Goal: Task Accomplishment & Management: Manage account settings

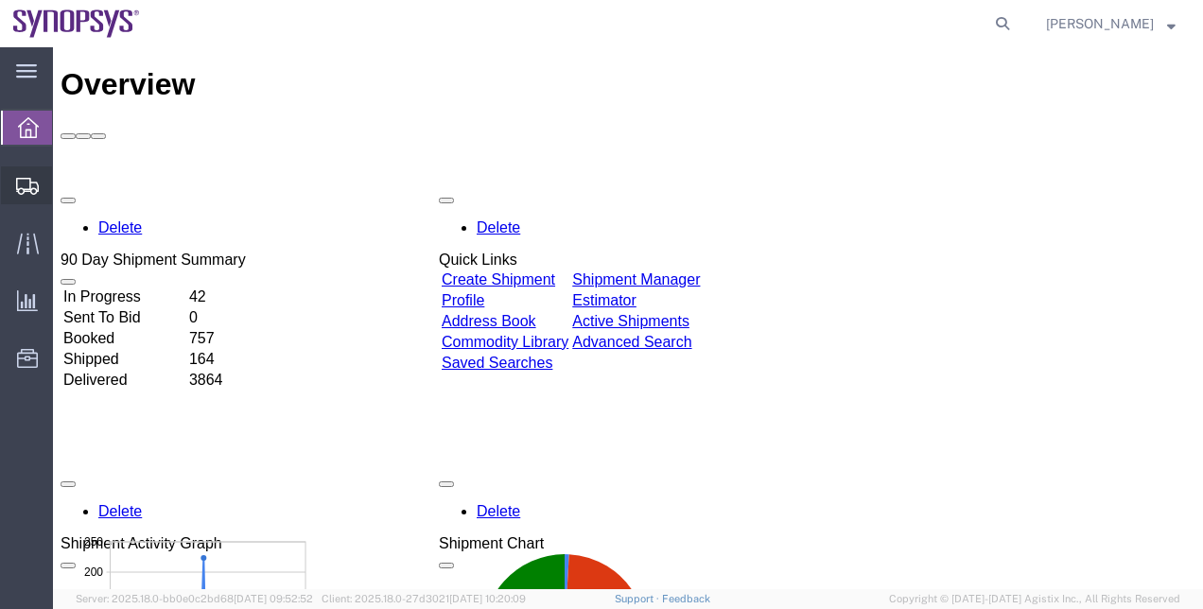
click at [0, 0] on span "Shipment Manager" at bounding box center [0, 0] width 0 height 0
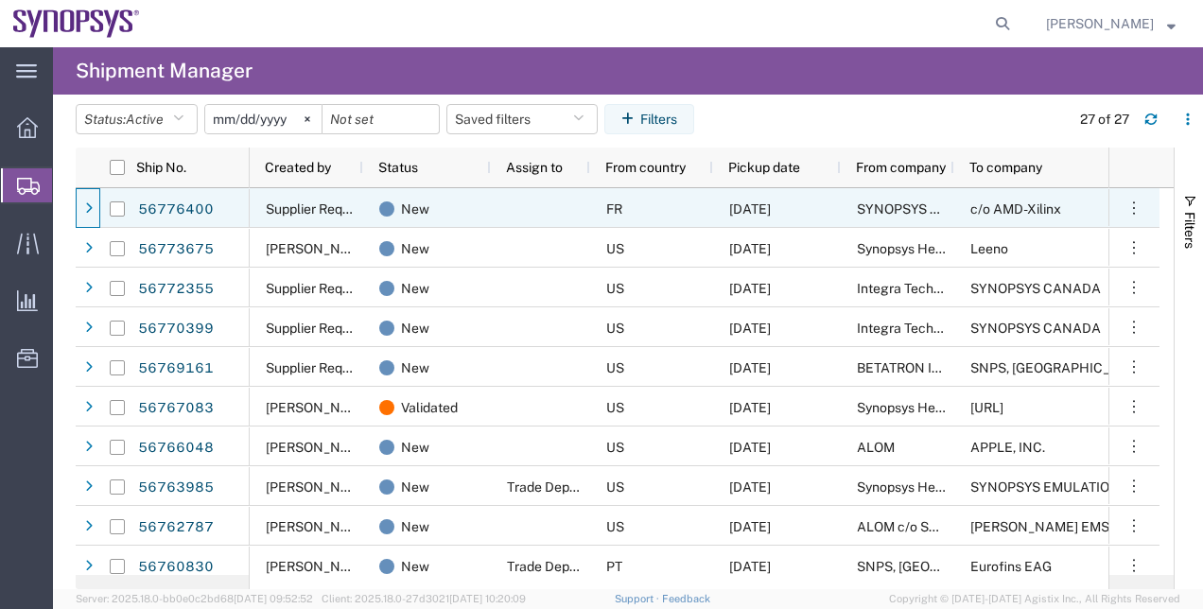
click at [78, 214] on div at bounding box center [88, 208] width 25 height 40
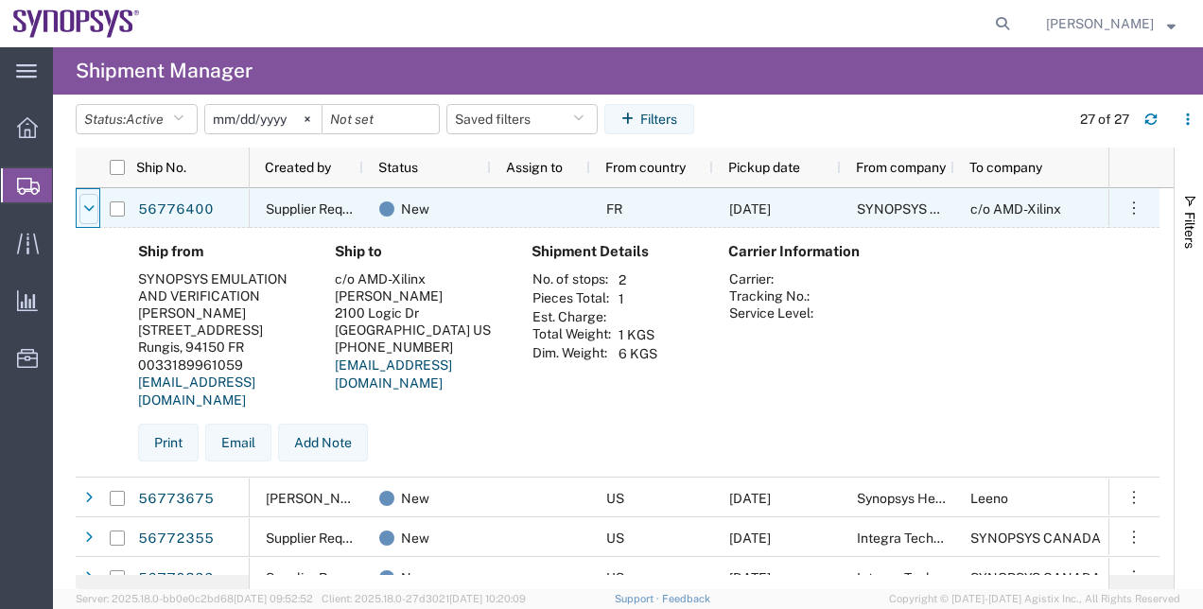
click at [92, 215] on icon at bounding box center [88, 208] width 11 height 13
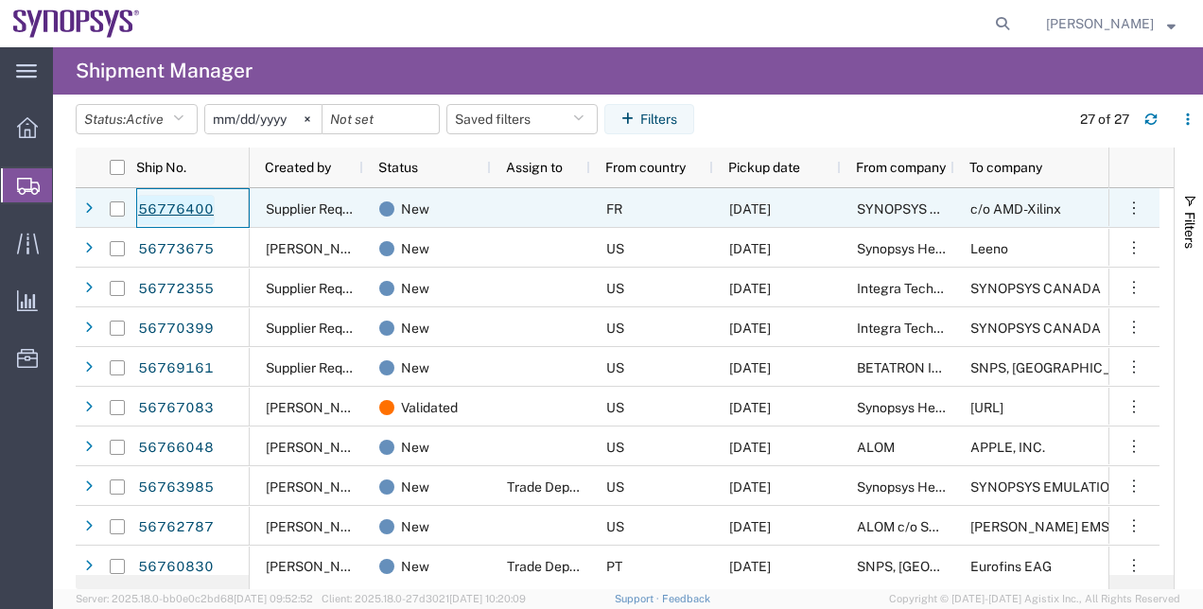
click at [167, 214] on link "56776400" at bounding box center [176, 210] width 78 height 30
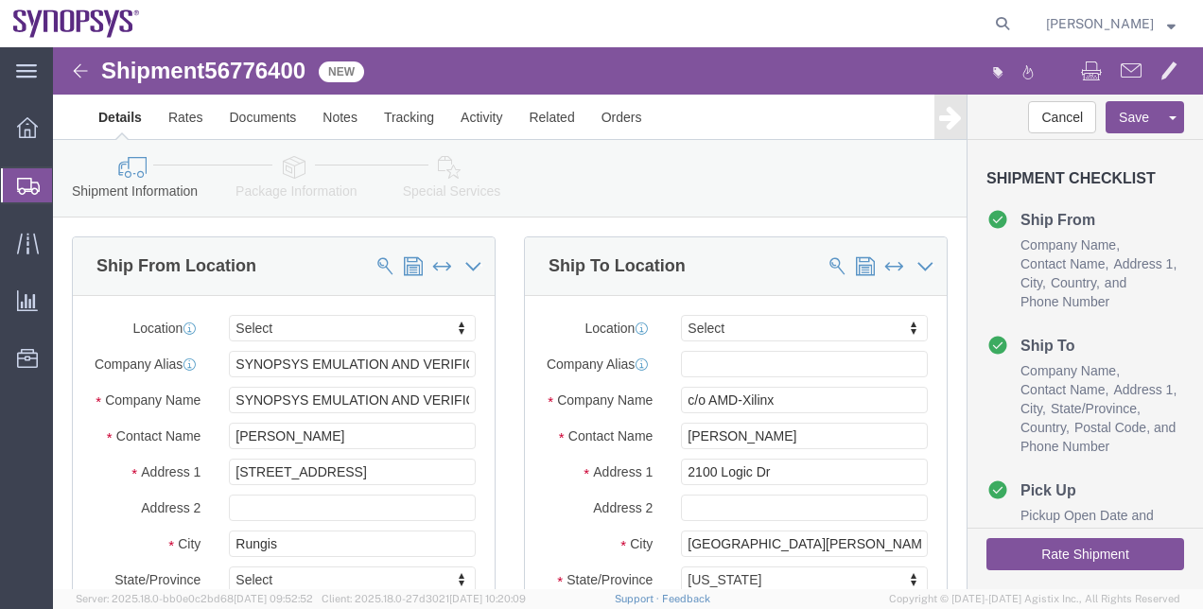
select select
click link "Package Information"
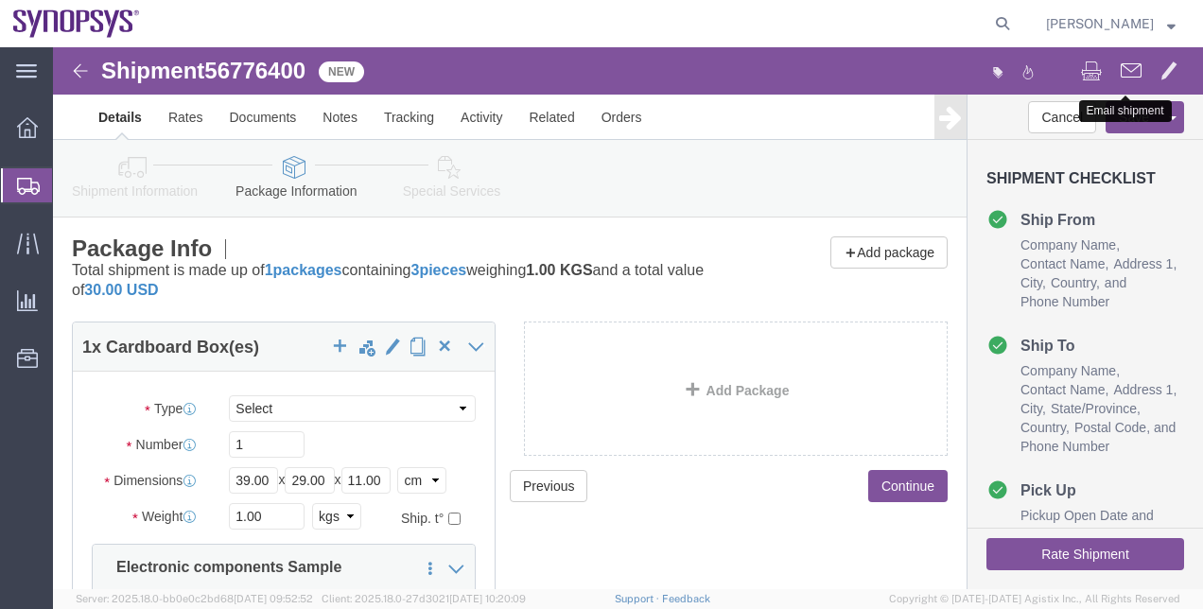
click button
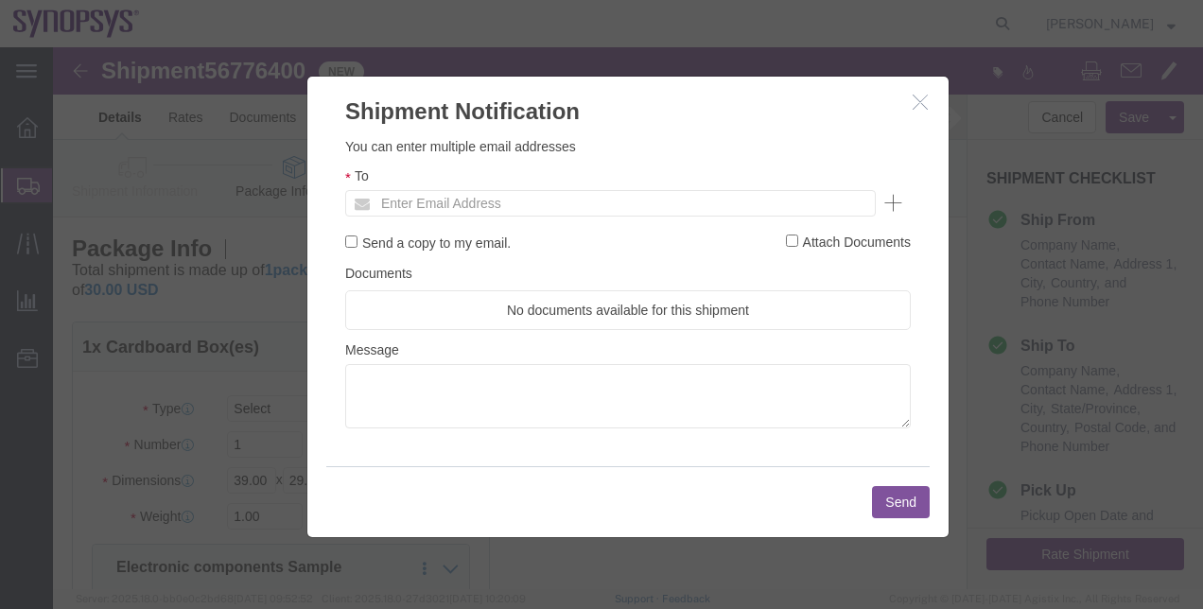
click button "button"
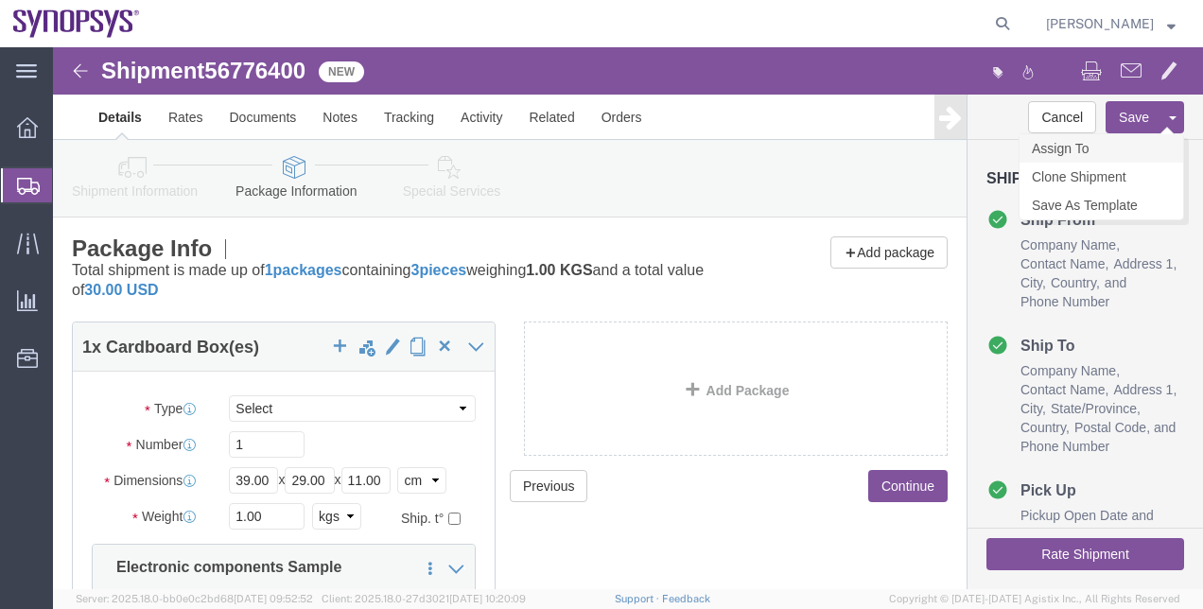
click link "Assign To"
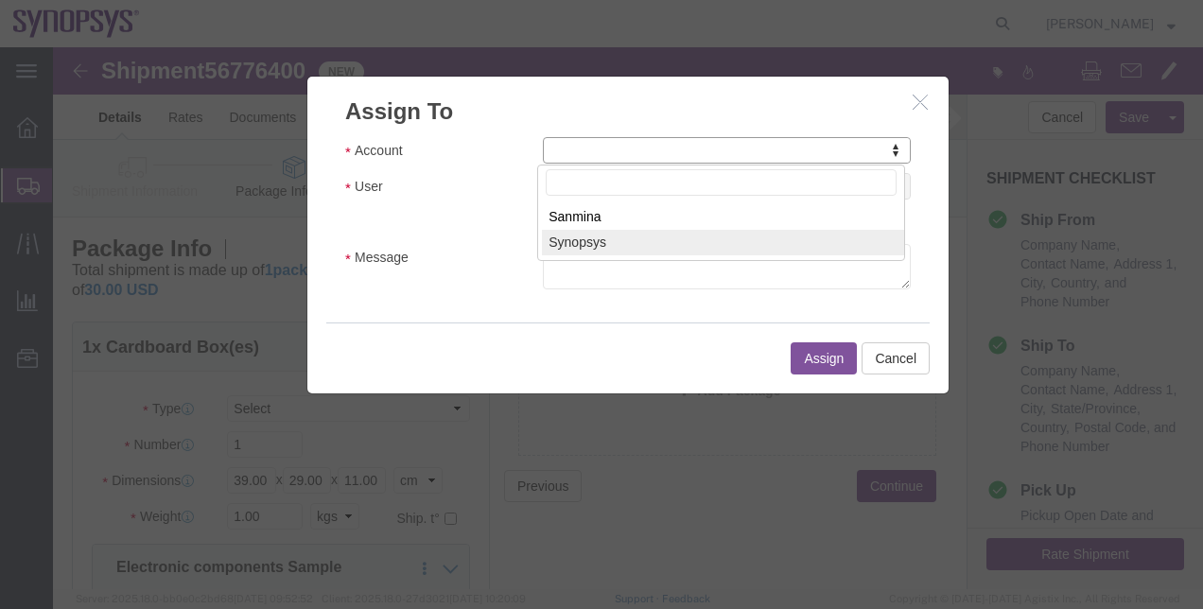
select select "117156"
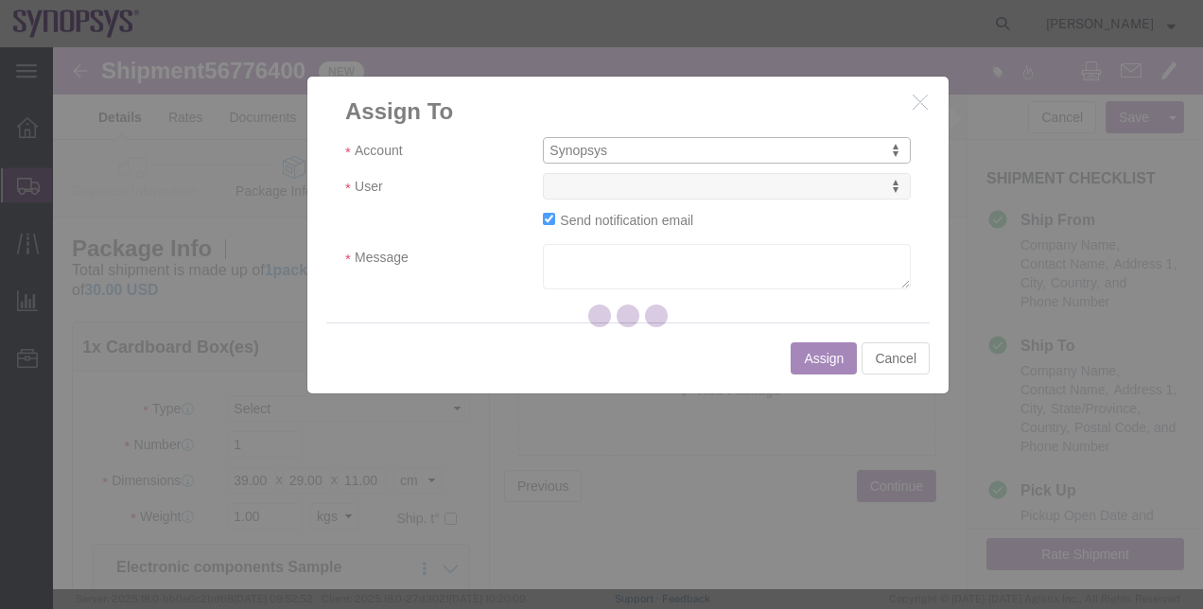
select select
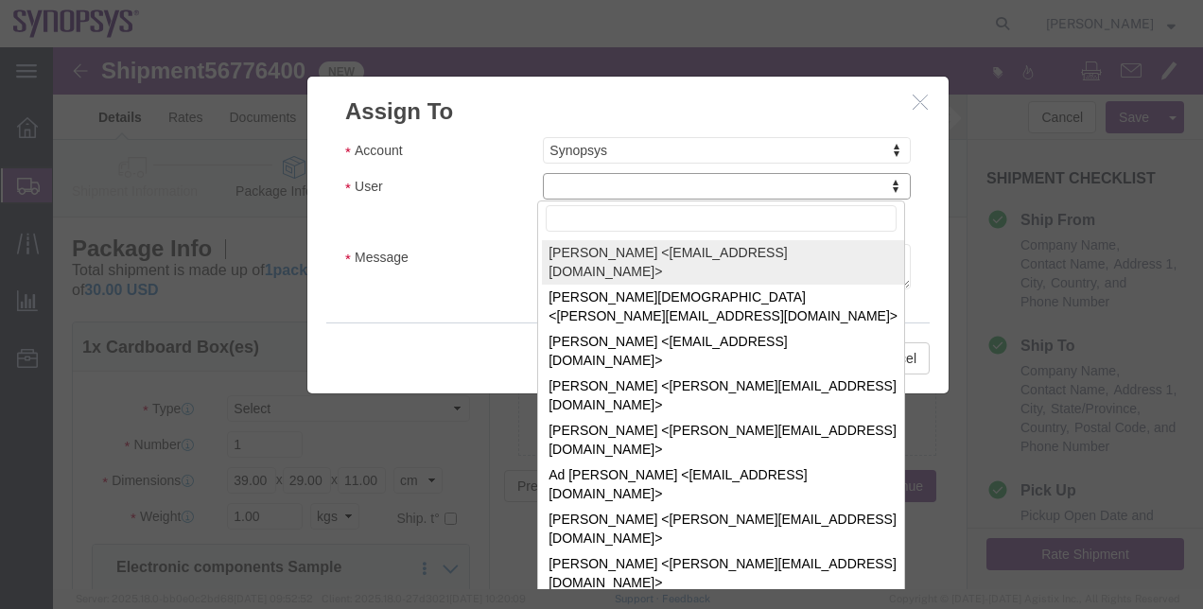
drag, startPoint x: 581, startPoint y: 189, endPoint x: 528, endPoint y: 142, distance: 71.0
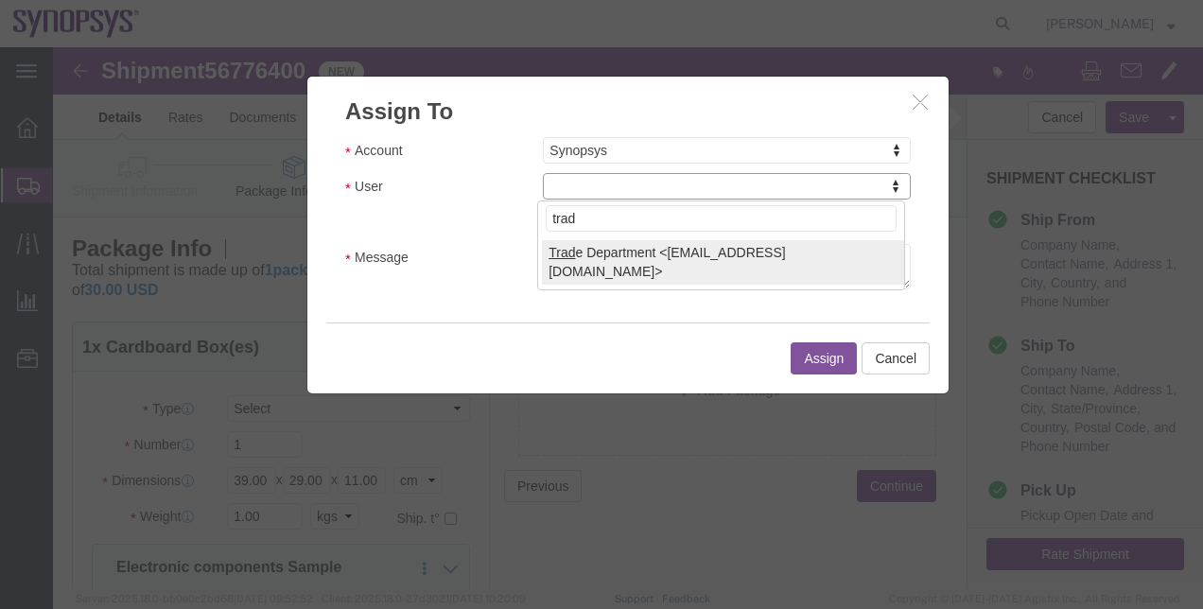
type input "trad"
select select "112062"
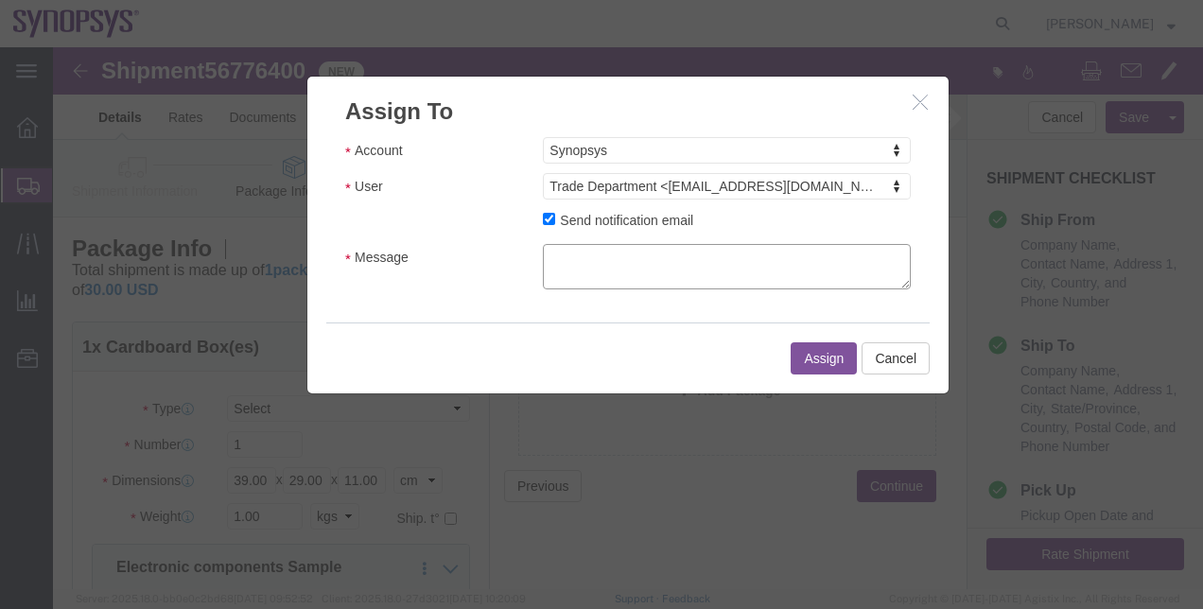
click textarea "Message"
type textarea "."
click button "Assign"
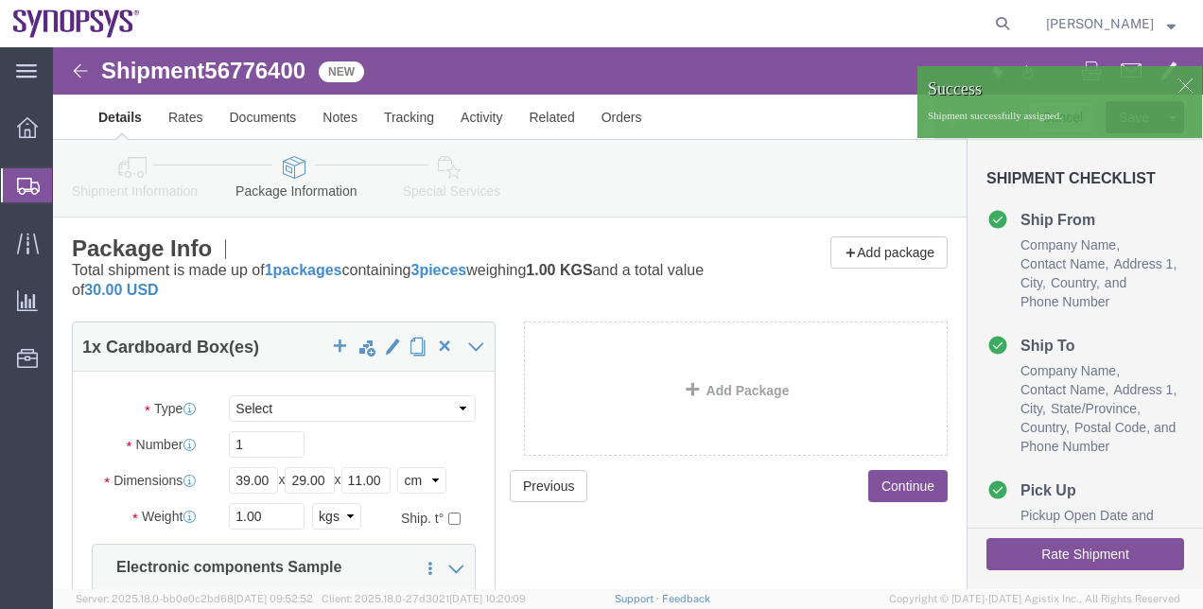
click div
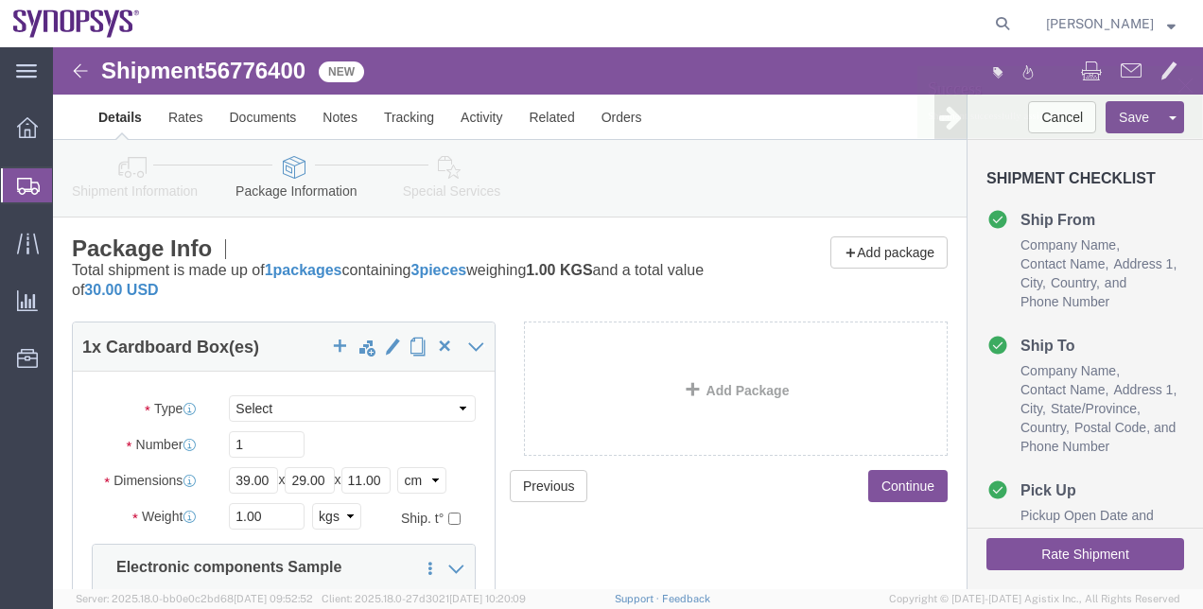
click div
click span
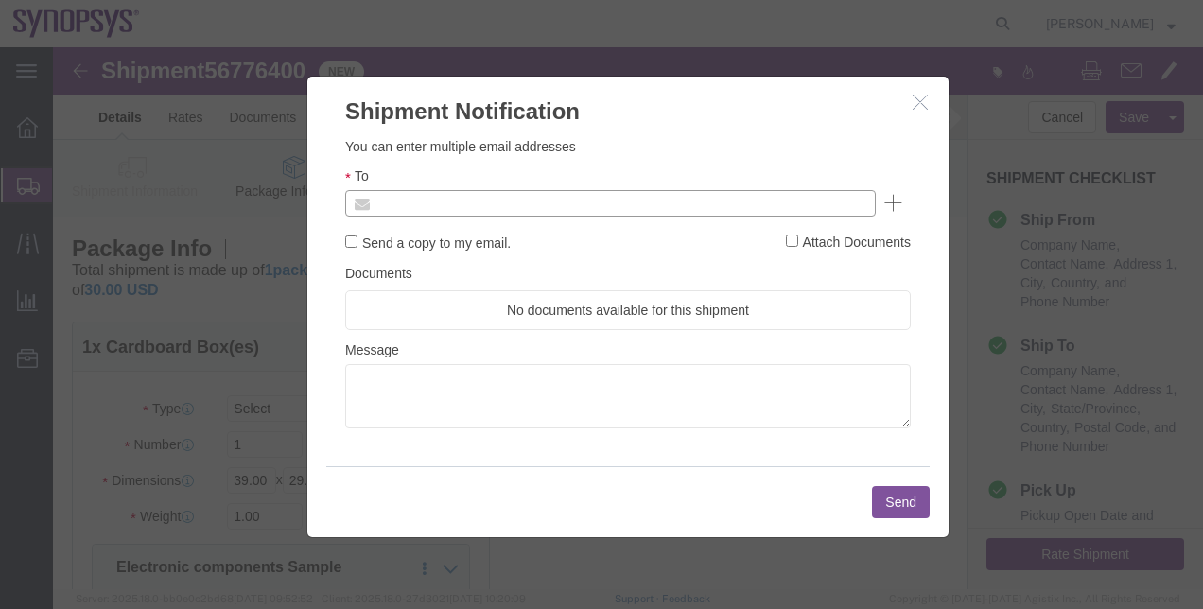
click input "text"
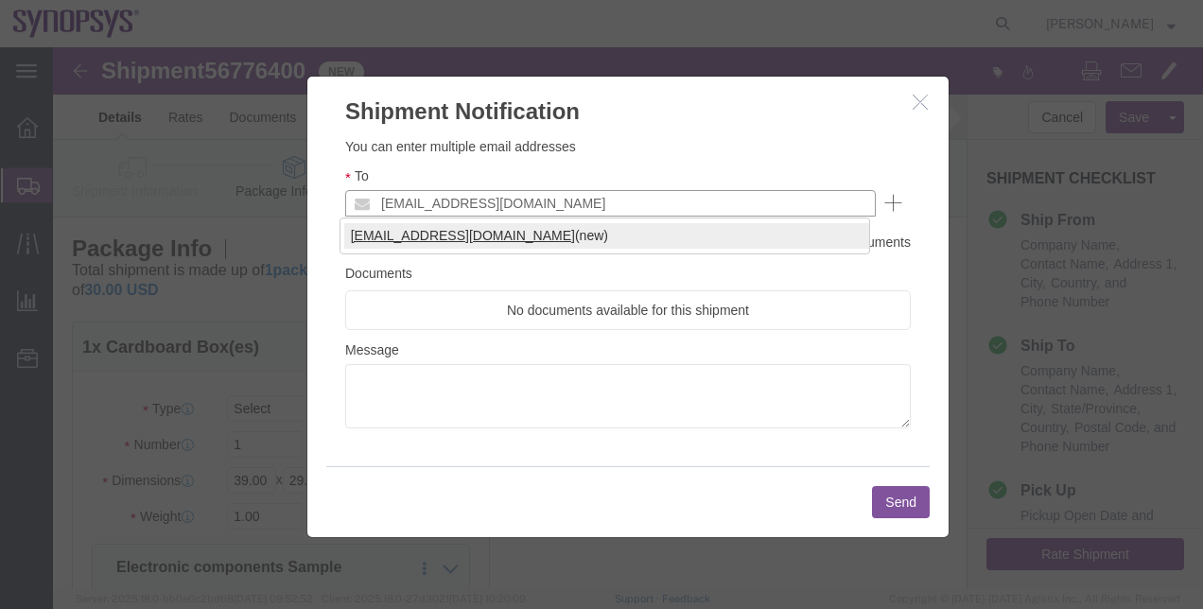
type input "[EMAIL_ADDRESS][DOMAIN_NAME]"
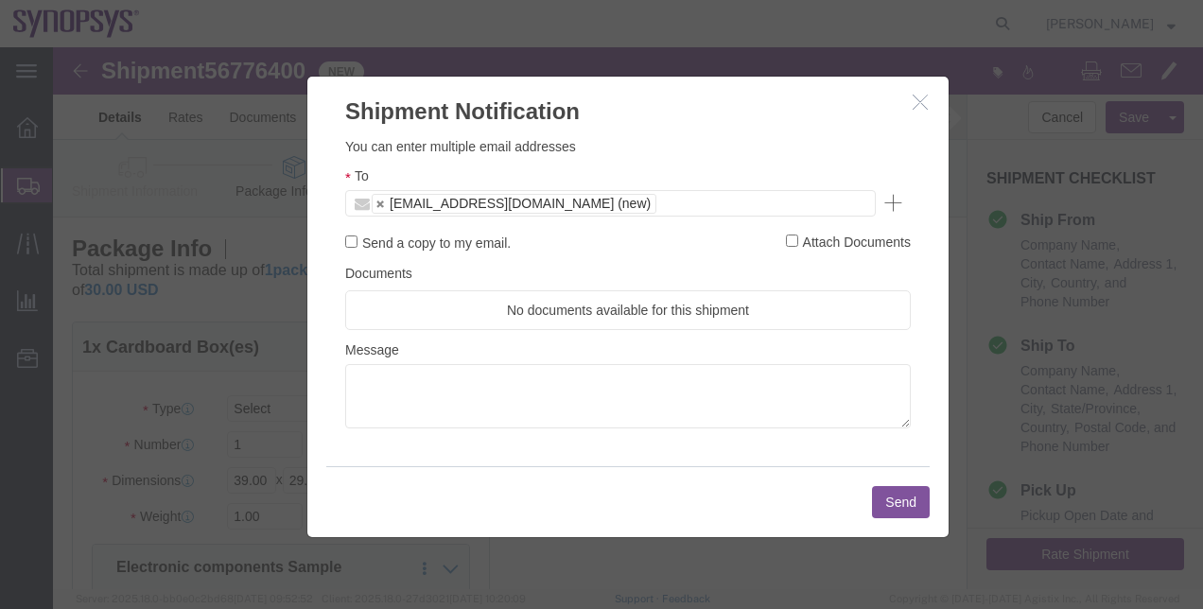
click button "Send"
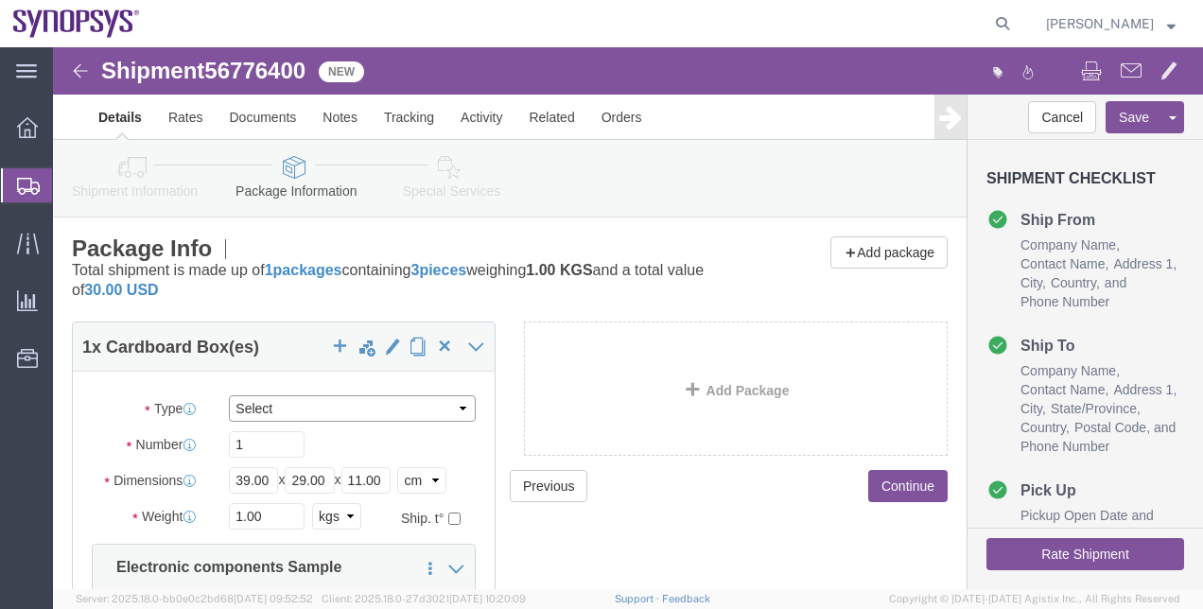
click select "Select Envelope Large Box Medium Box PAK Rack Small Box Tube Your Packaging"
select select "YRPK"
click select "Select Envelope Large Box Medium Box PAK Rack Small Box Tube Your Packaging"
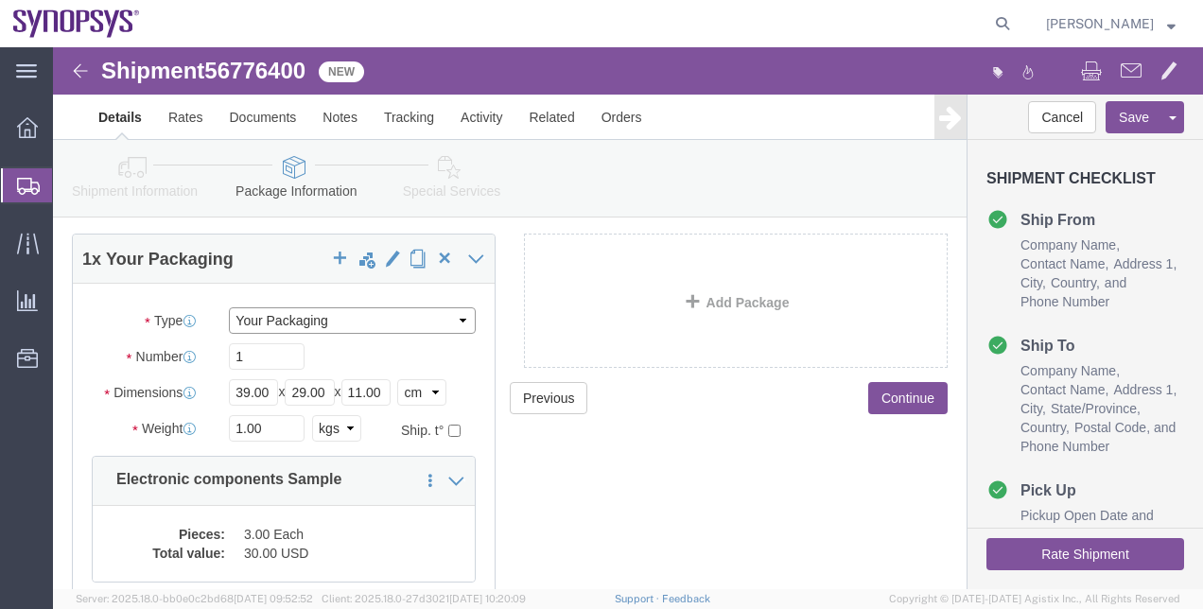
scroll to position [96, 0]
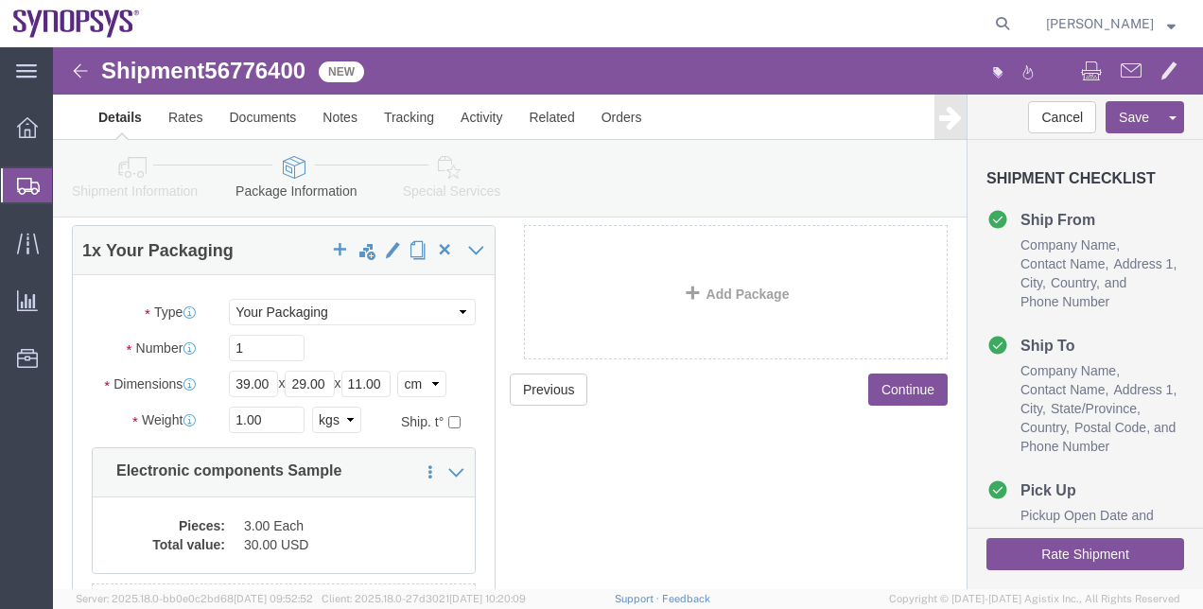
click icon
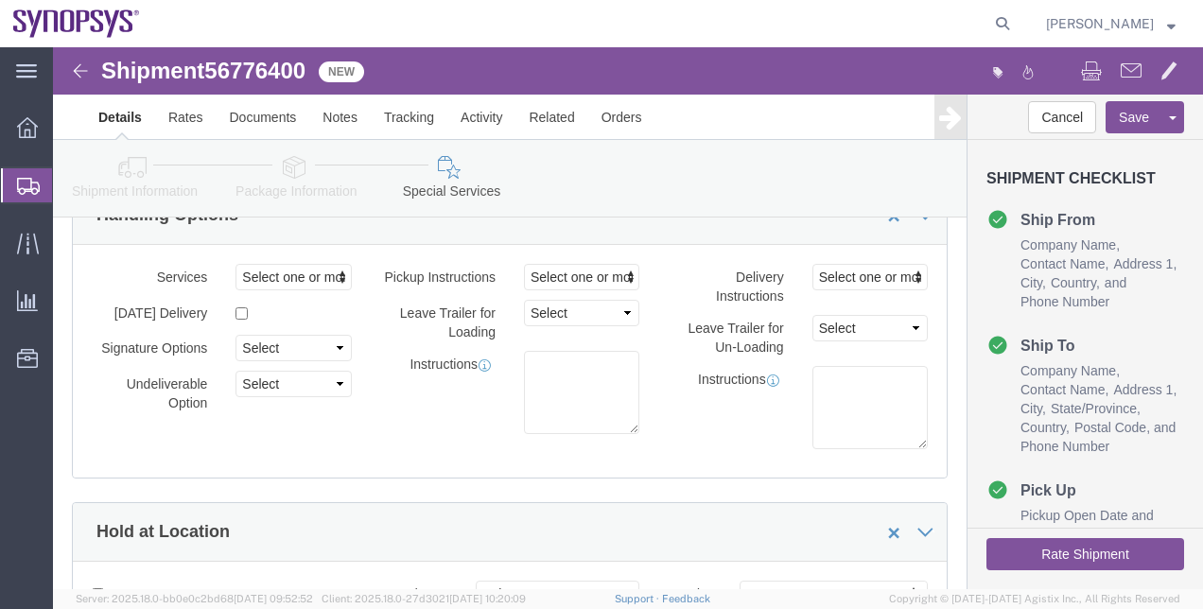
click icon
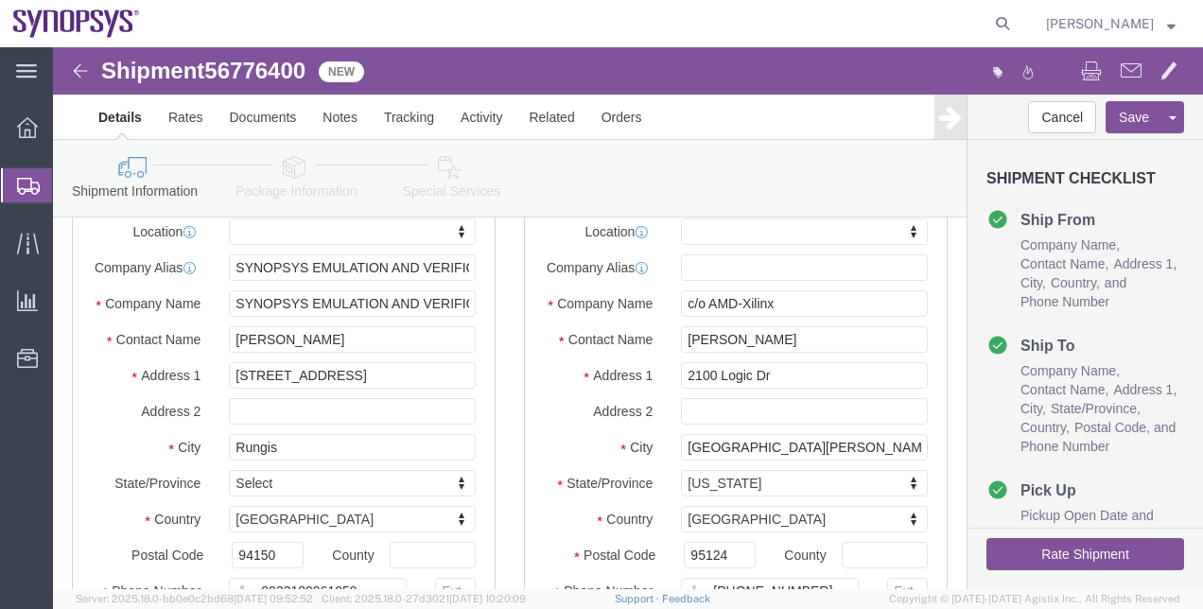
click link "Package Information"
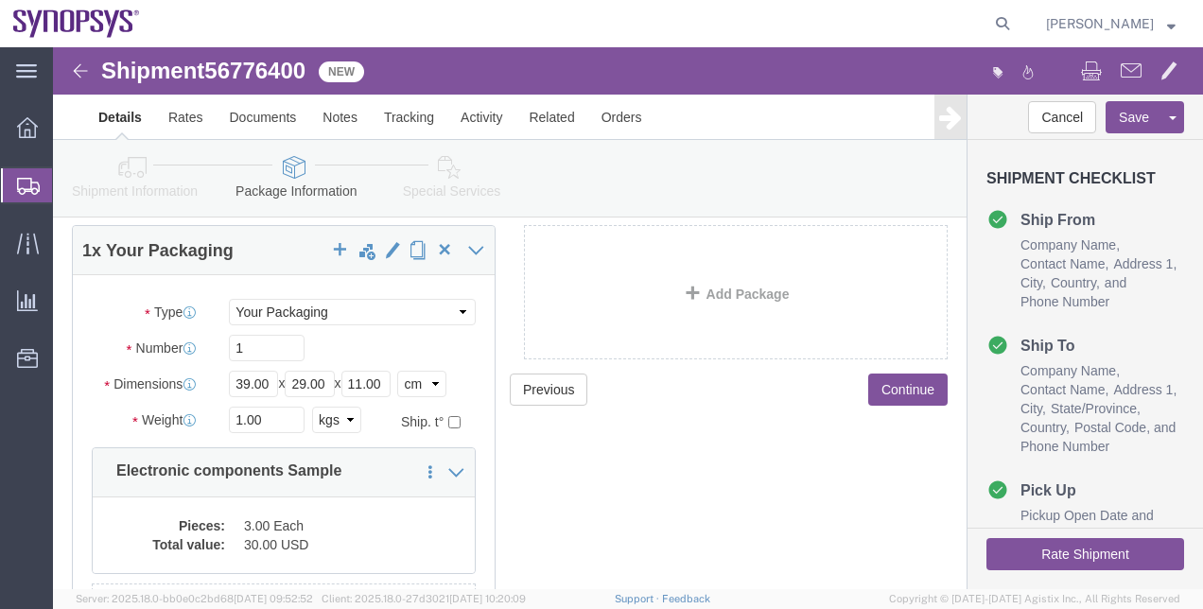
click icon
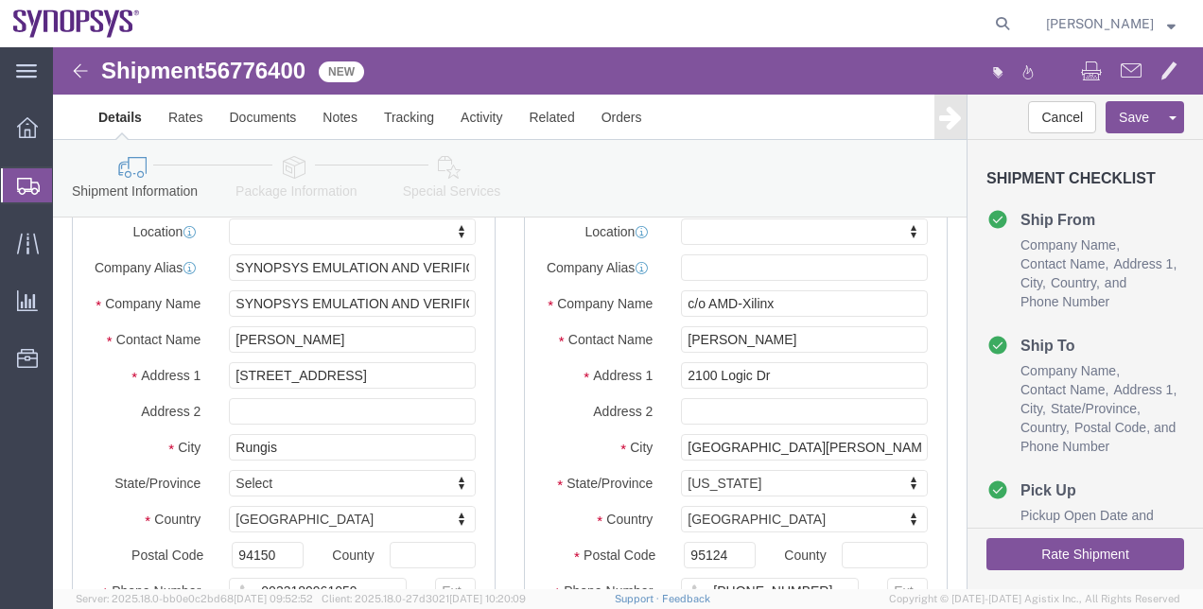
click at [0, 0] on span "Shipment Manager" at bounding box center [0, 0] width 0 height 0
